Goal: Information Seeking & Learning: Check status

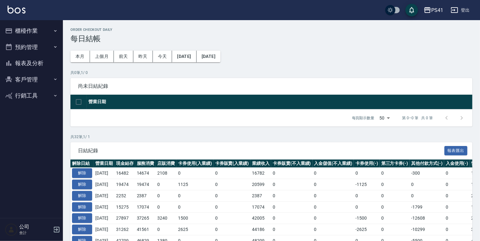
click at [43, 66] on button "報表及分析" at bounding box center [32, 63] width 58 height 16
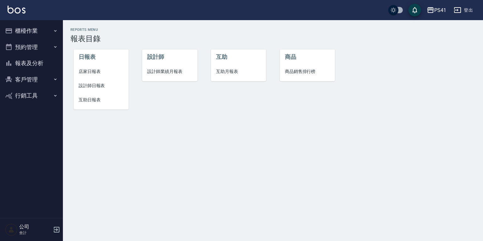
click at [93, 84] on span "設計師日報表" at bounding box center [101, 85] width 45 height 7
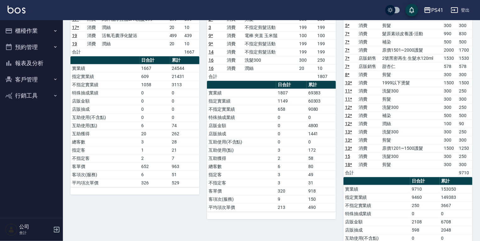
scroll to position [50, 0]
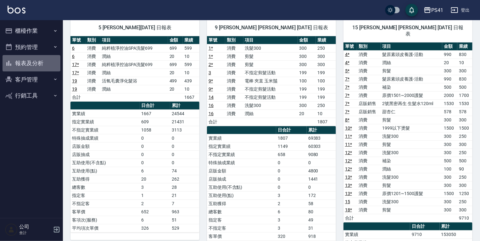
click at [48, 64] on button "報表及分析" at bounding box center [32, 63] width 58 height 16
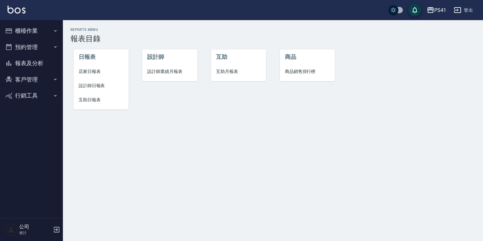
click at [155, 74] on span "設計師業績月報表" at bounding box center [169, 71] width 45 height 7
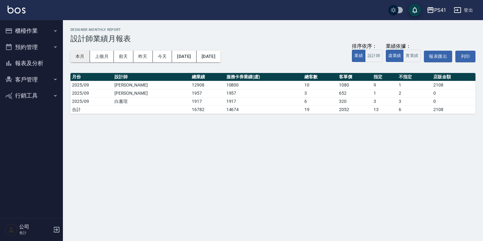
click at [80, 57] on button "本月" at bounding box center [80, 57] width 20 height 12
